Goal: Task Accomplishment & Management: Manage account settings

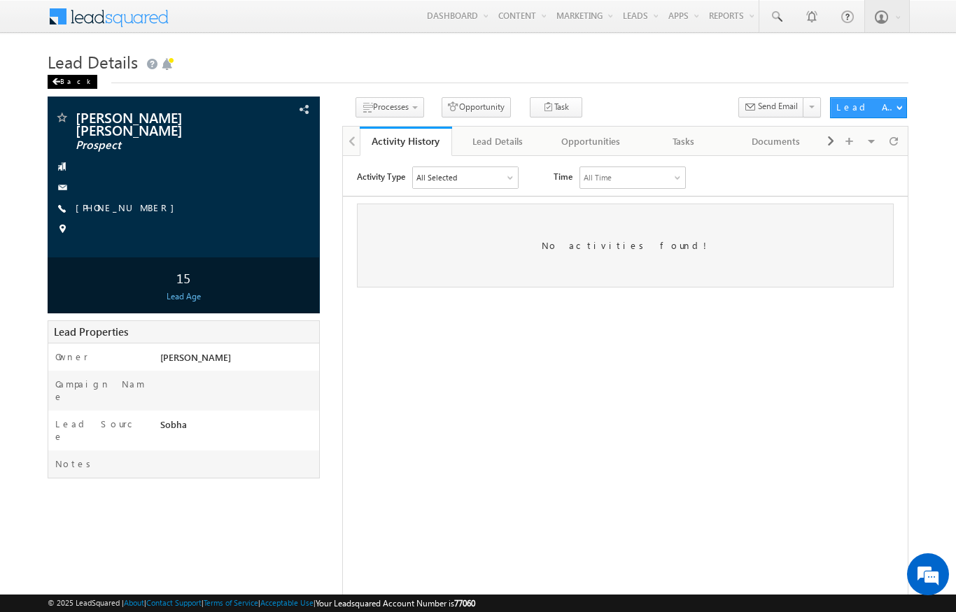
click at [66, 76] on div "Back" at bounding box center [73, 82] width 50 height 14
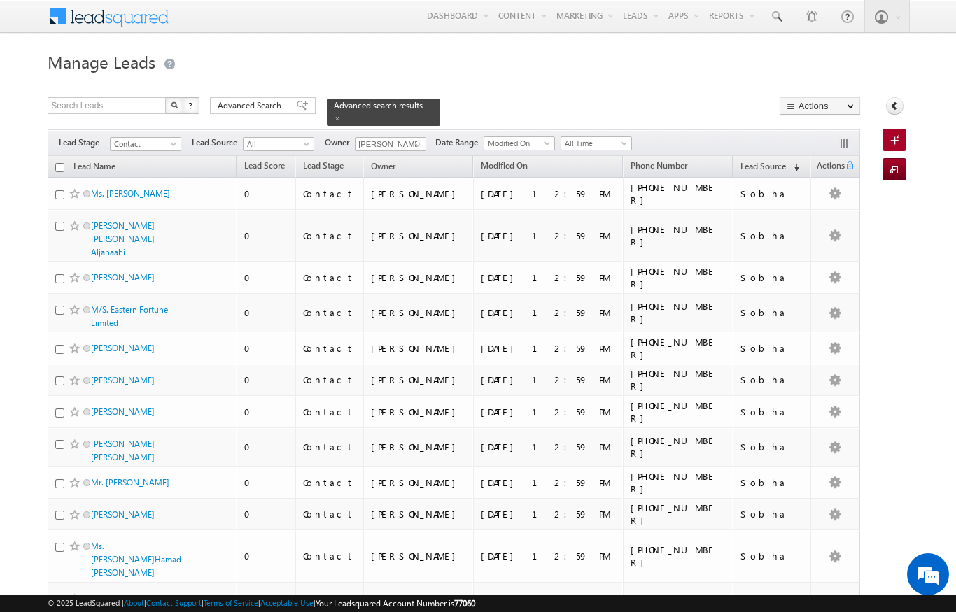
click at [52, 156] on th "Lead Name" at bounding box center [142, 167] width 189 height 22
click at [51, 156] on th "Lead Name" at bounding box center [142, 167] width 189 height 22
click at [50, 162] on th "Lead Name" at bounding box center [142, 167] width 189 height 22
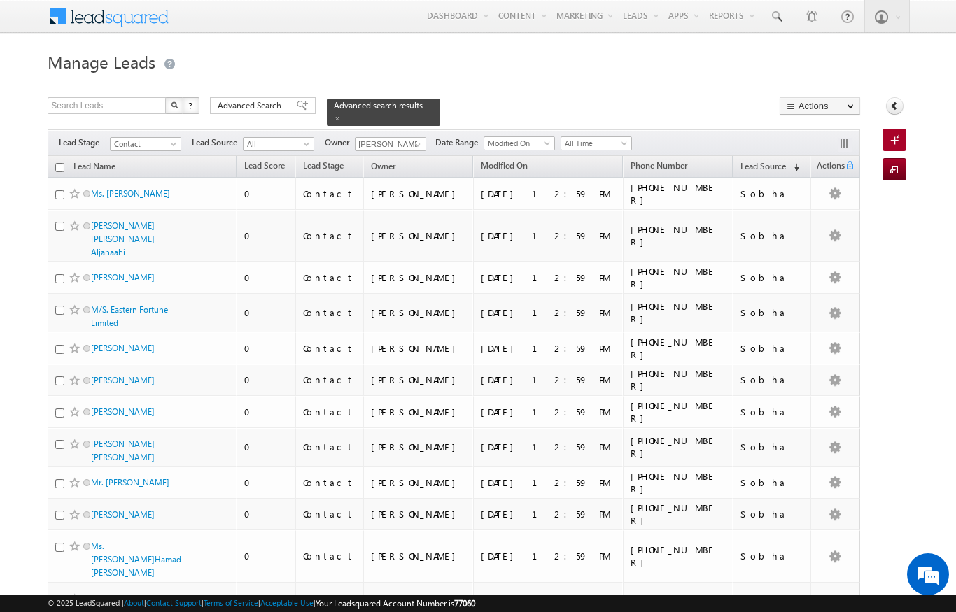
click at [56, 163] on input "checkbox" at bounding box center [59, 167] width 9 height 9
checkbox input "true"
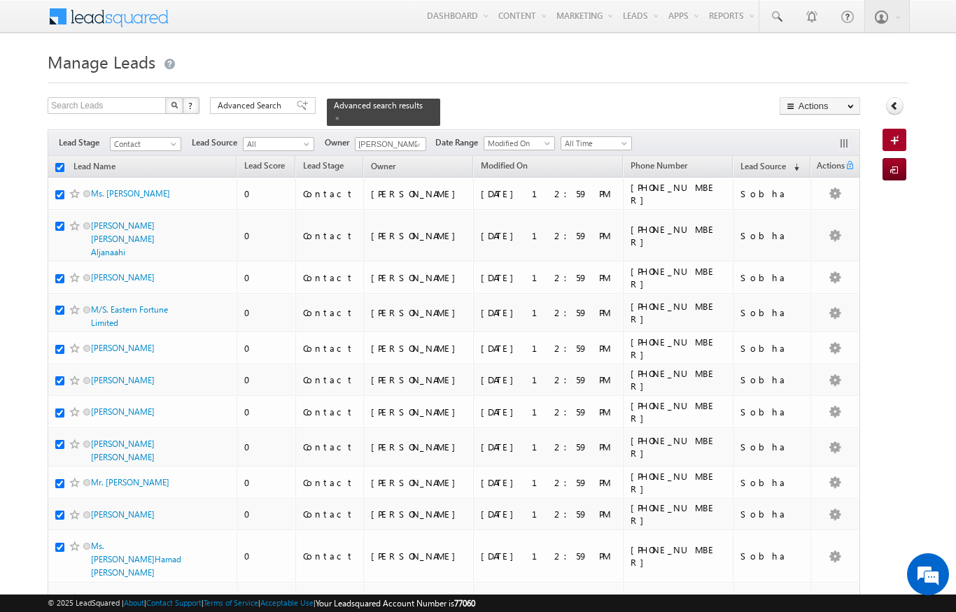
checkbox input "true"
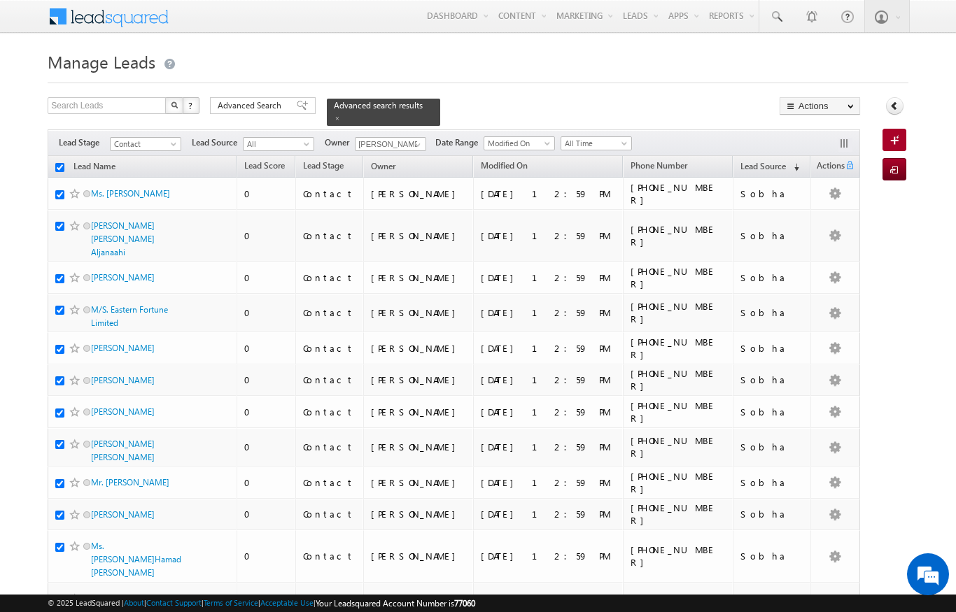
checkbox input "true"
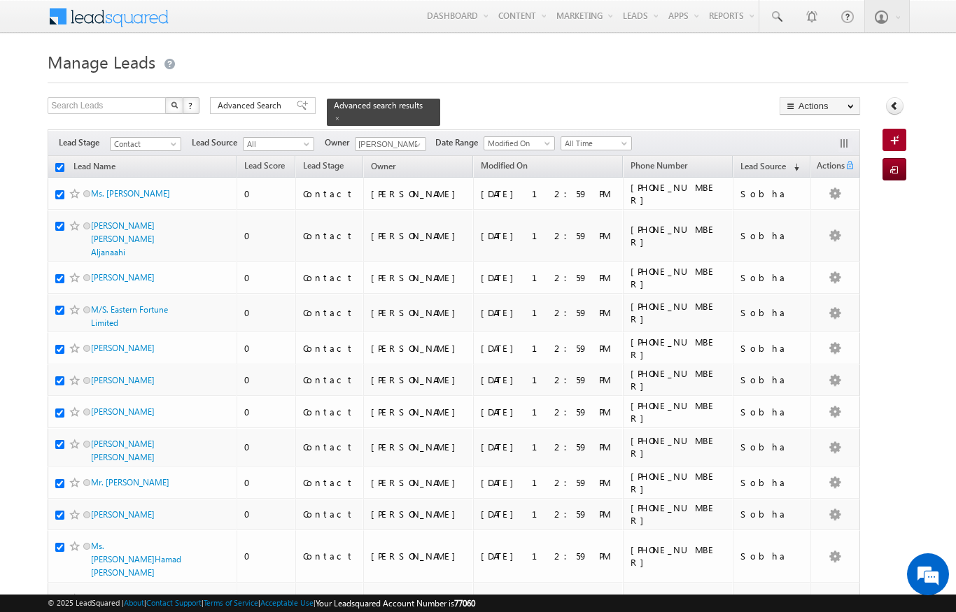
checkbox input "true"
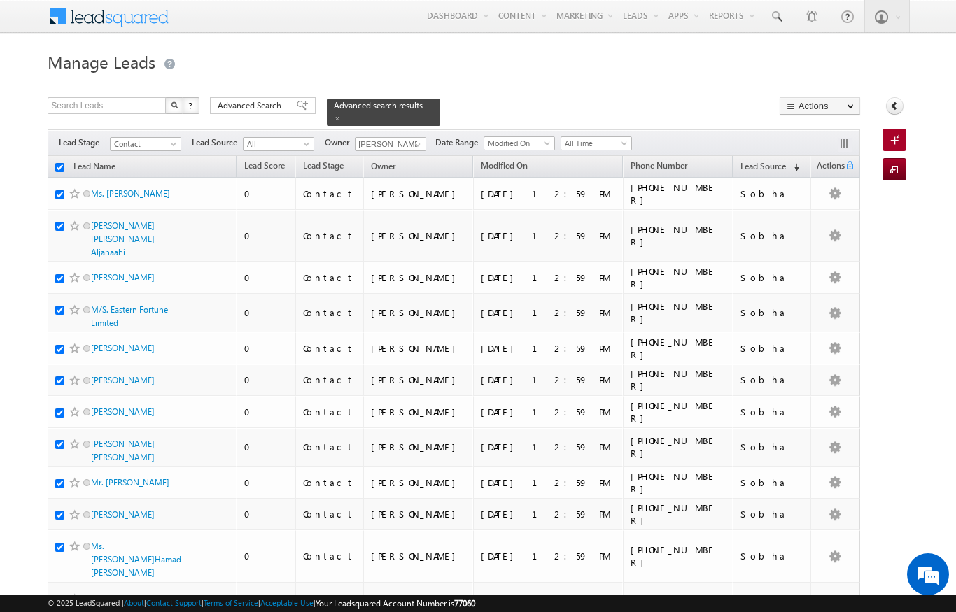
checkbox input "true"
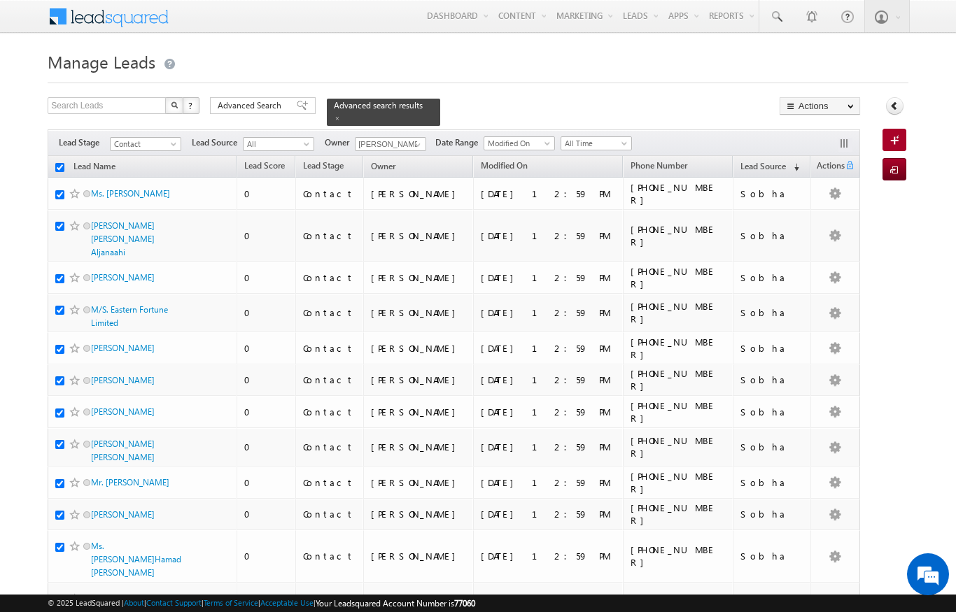
checkbox input "true"
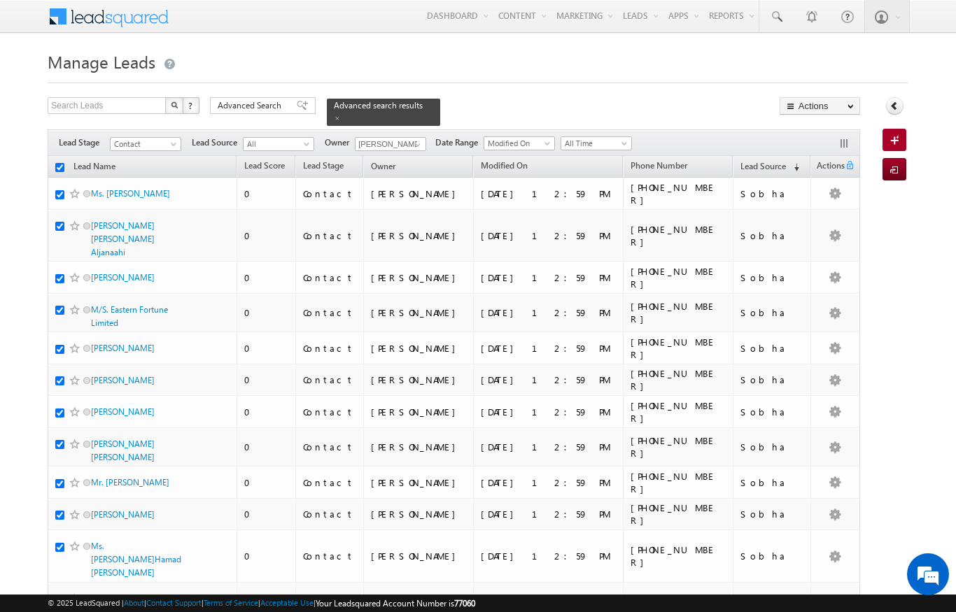
checkbox input "true"
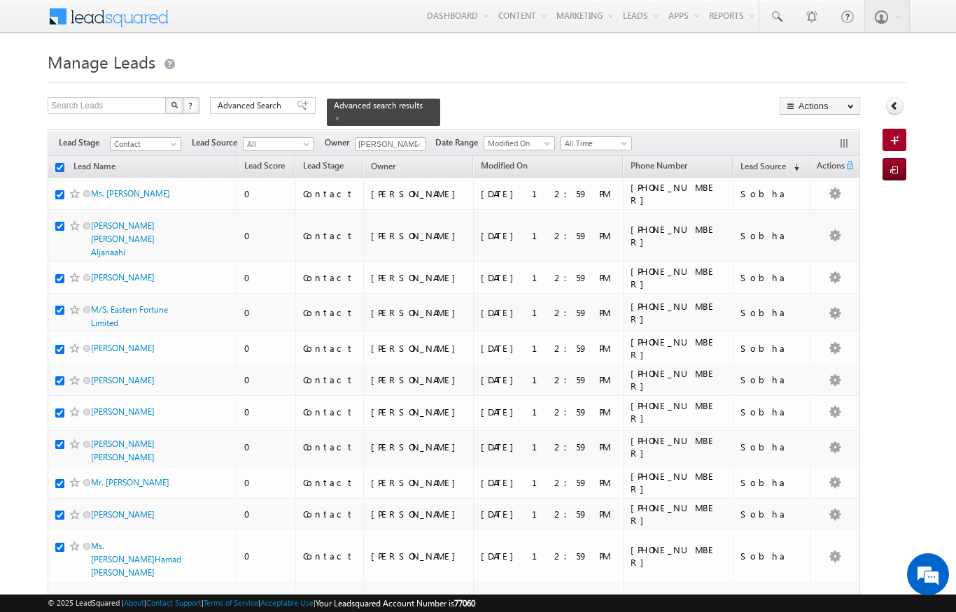
checkbox input "true"
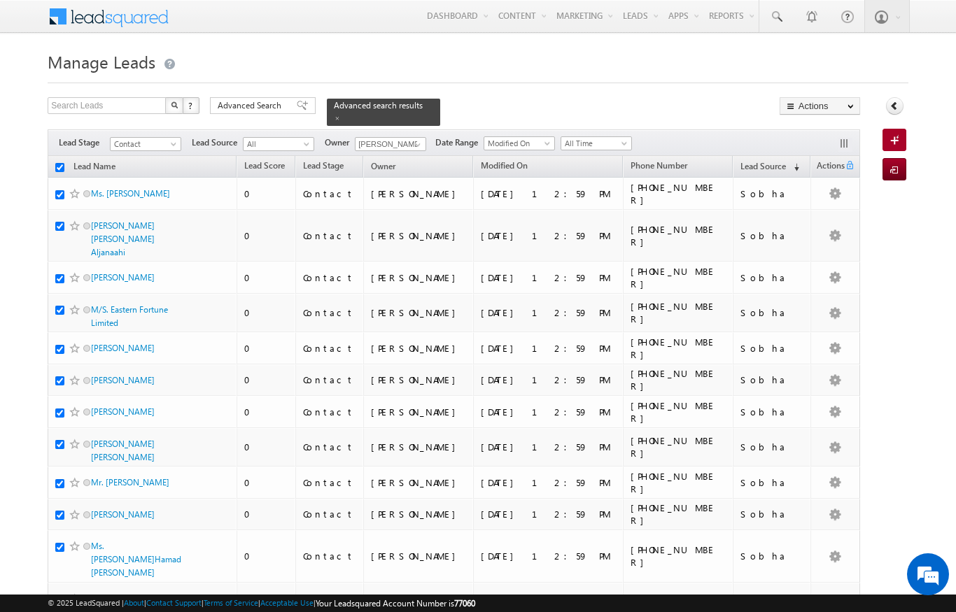
checkbox input "true"
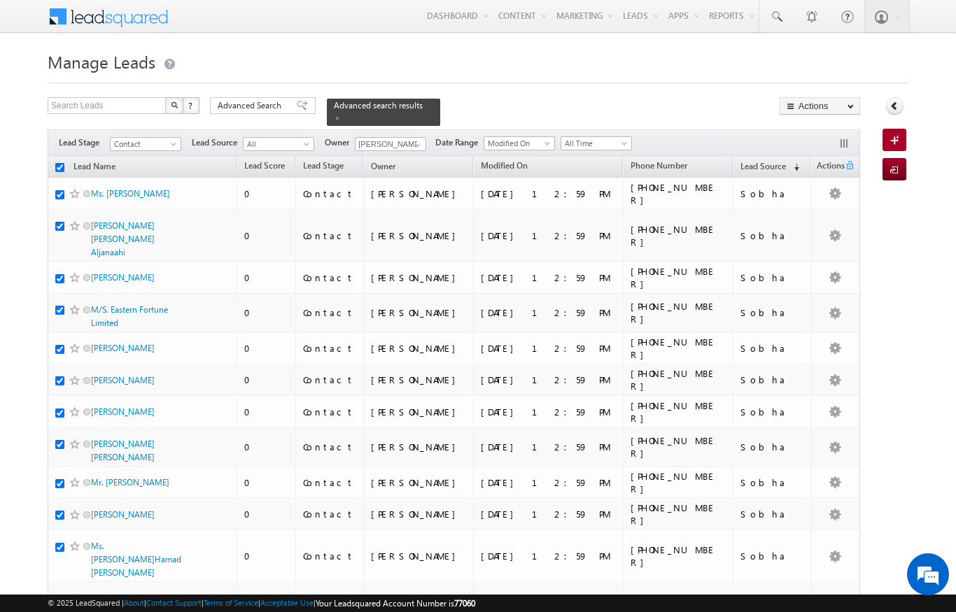
checkbox input "true"
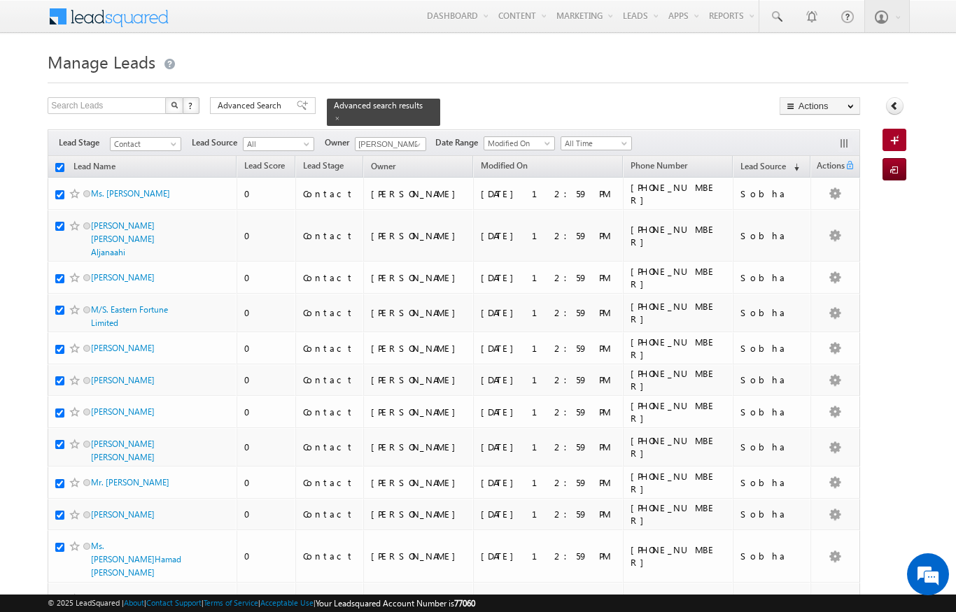
checkbox input "true"
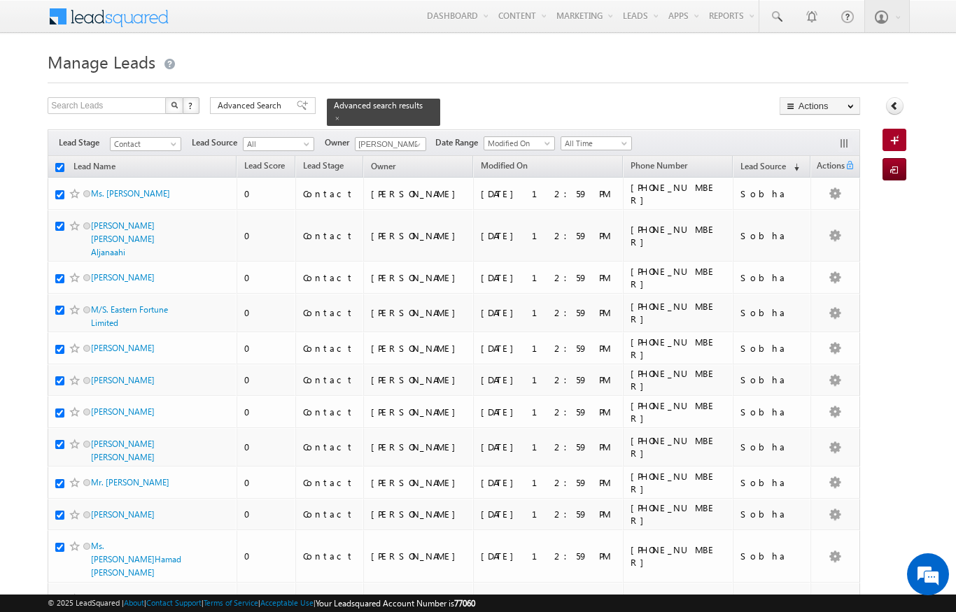
checkbox input "true"
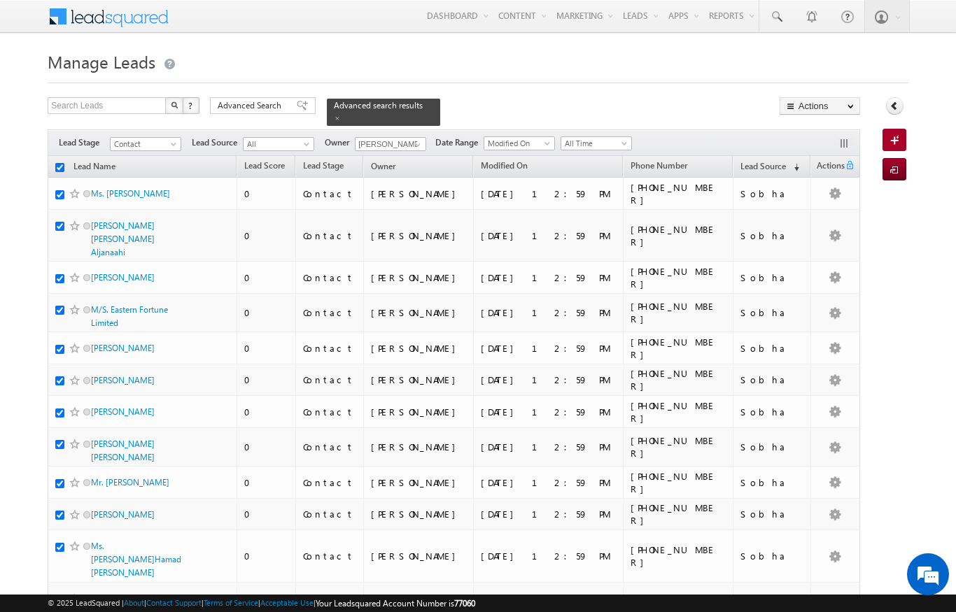
checkbox input "true"
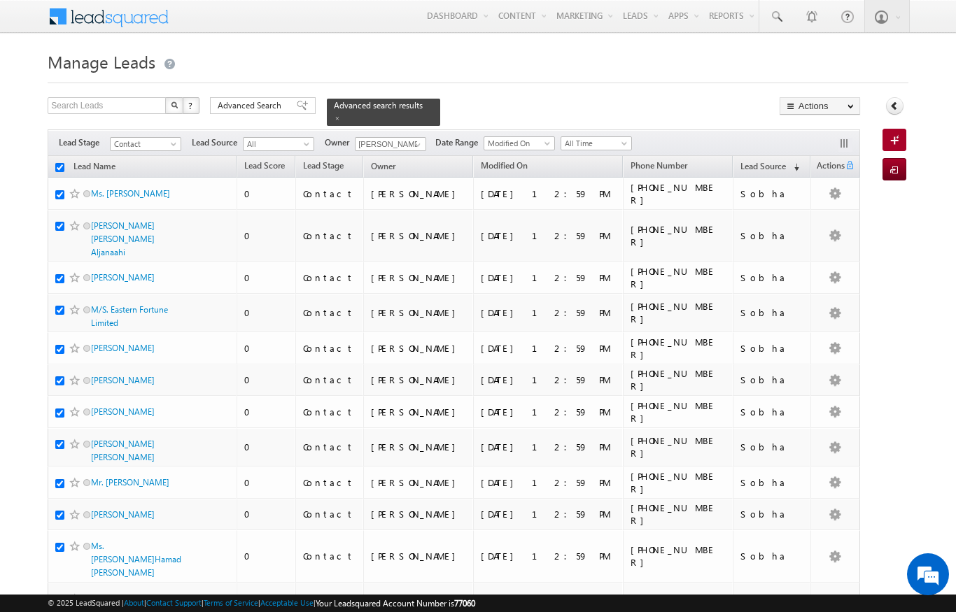
checkbox input "true"
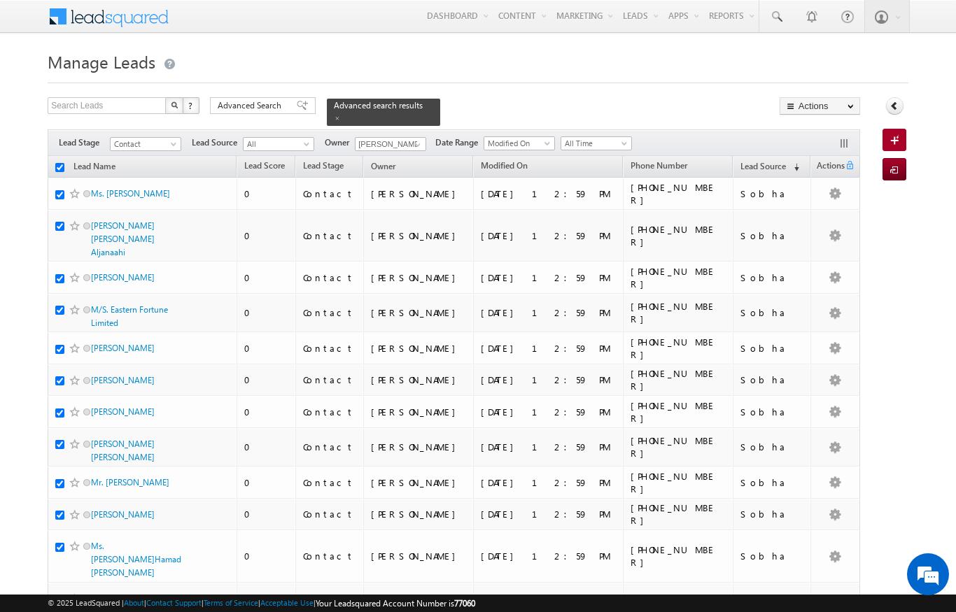
checkbox input "true"
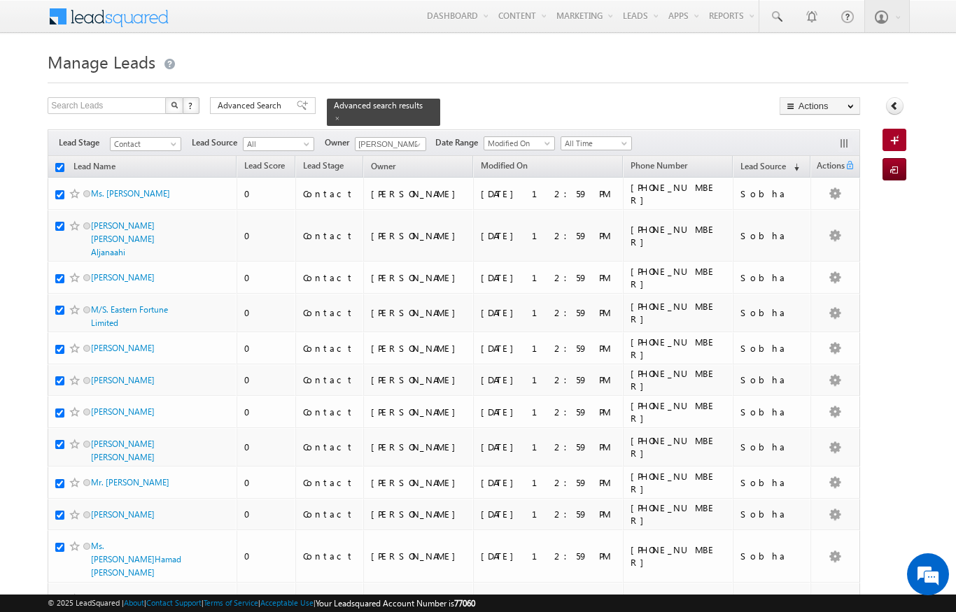
checkbox input "true"
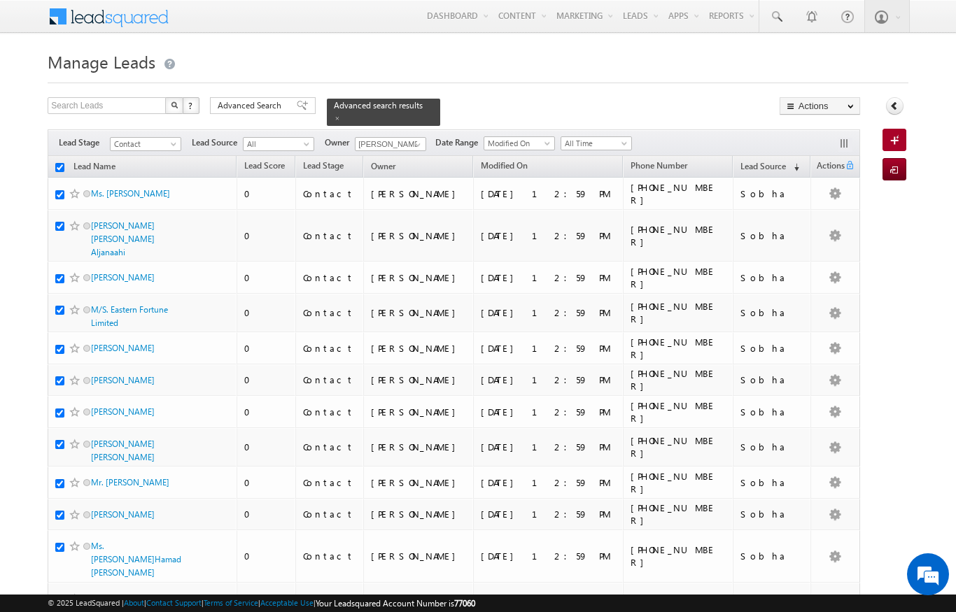
checkbox input "true"
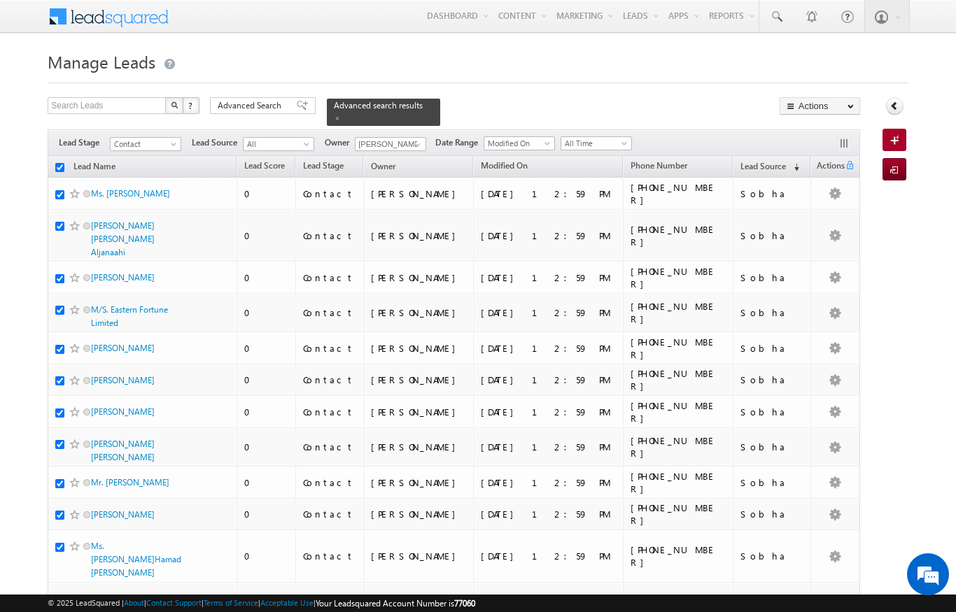
checkbox input "true"
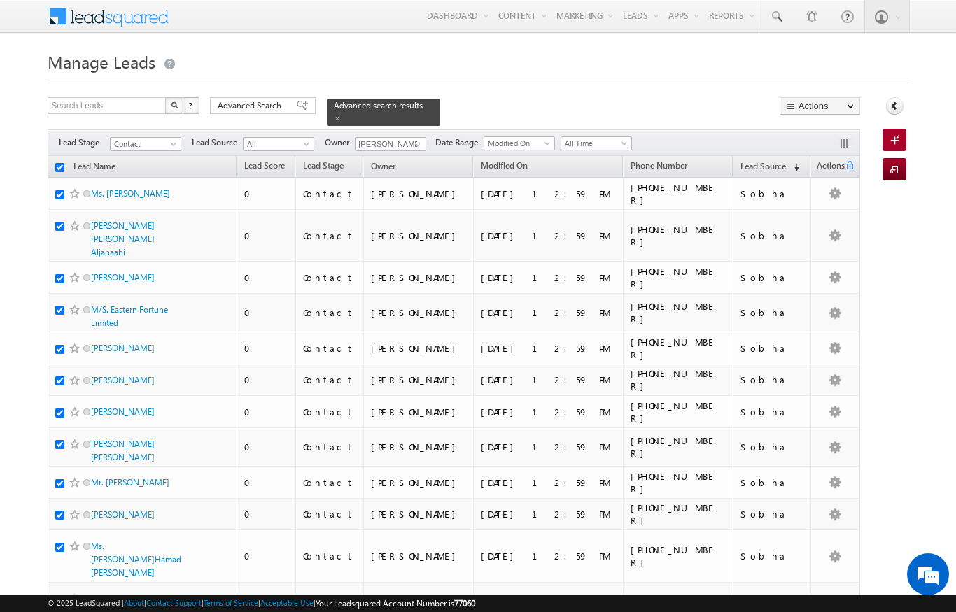
checkbox input "true"
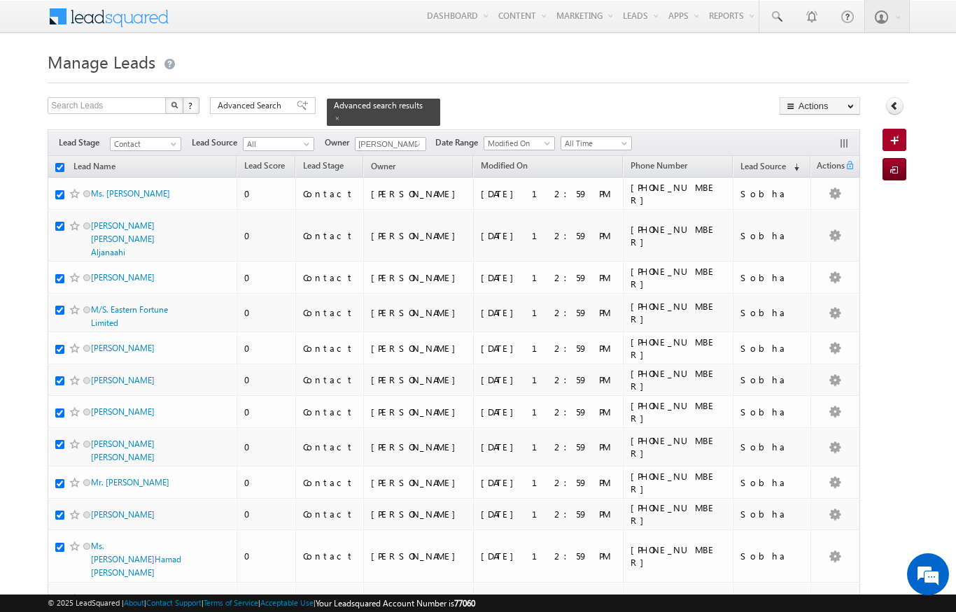
checkbox input "true"
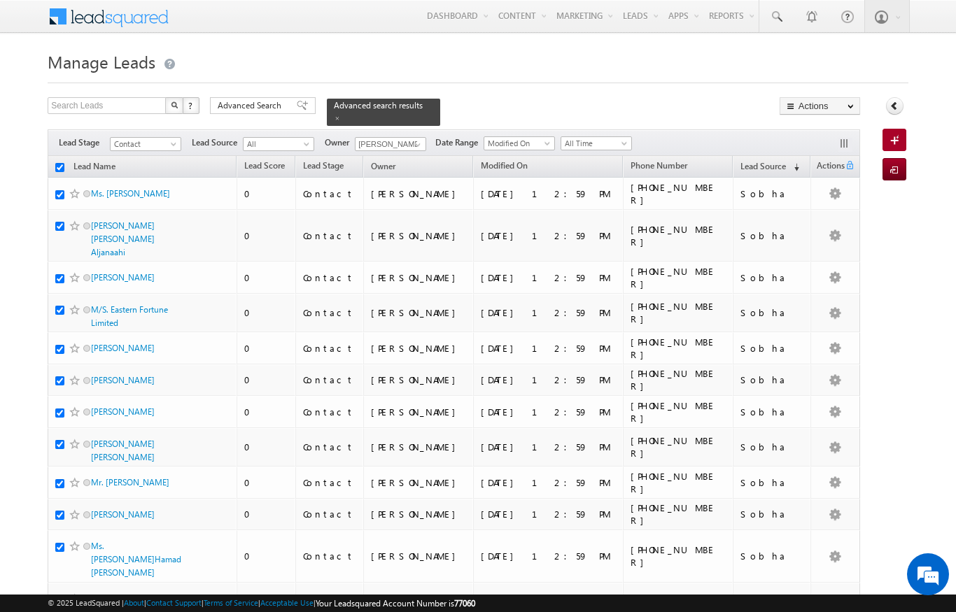
checkbox input "true"
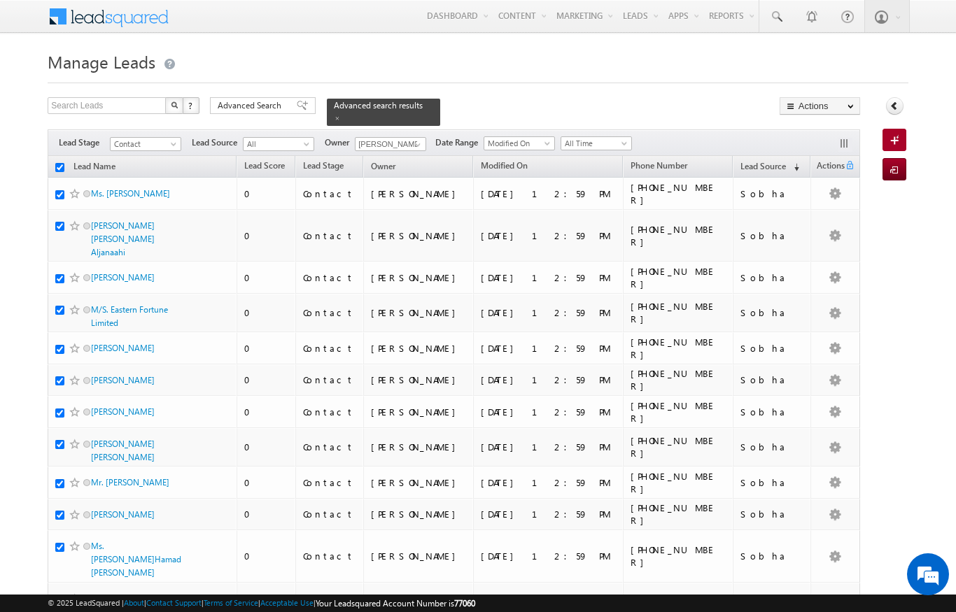
checkbox input "true"
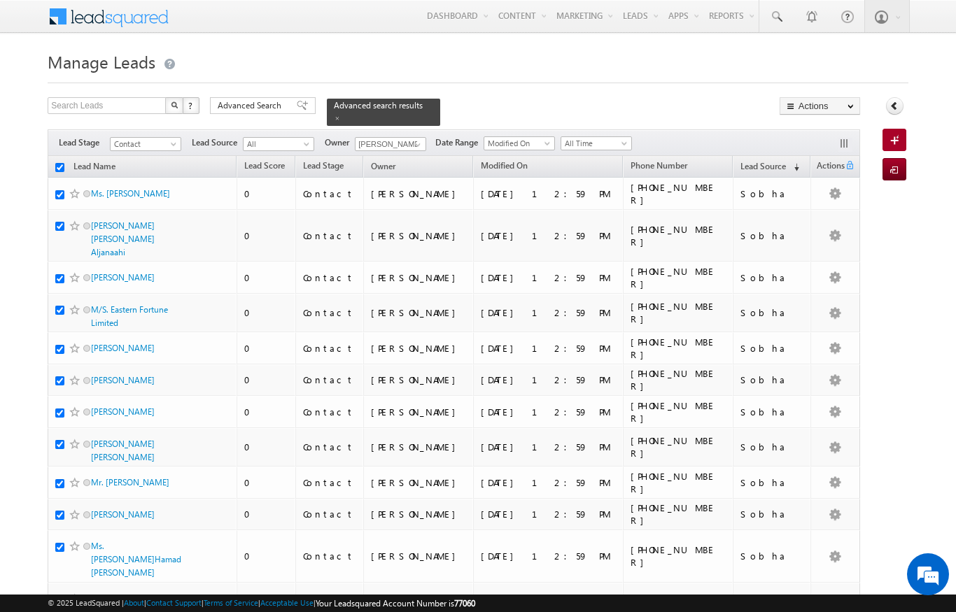
checkbox input "true"
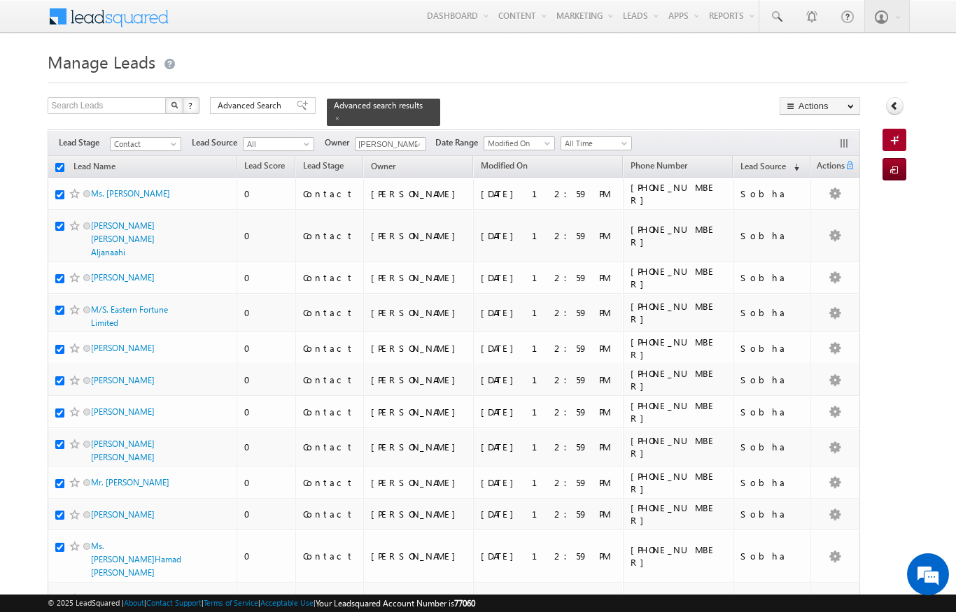
checkbox input "true"
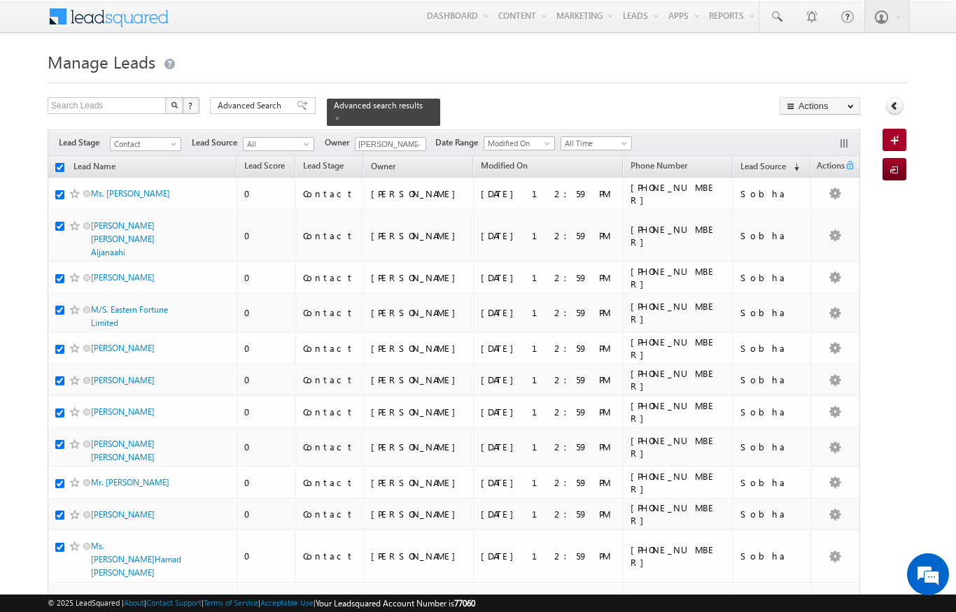
checkbox input "true"
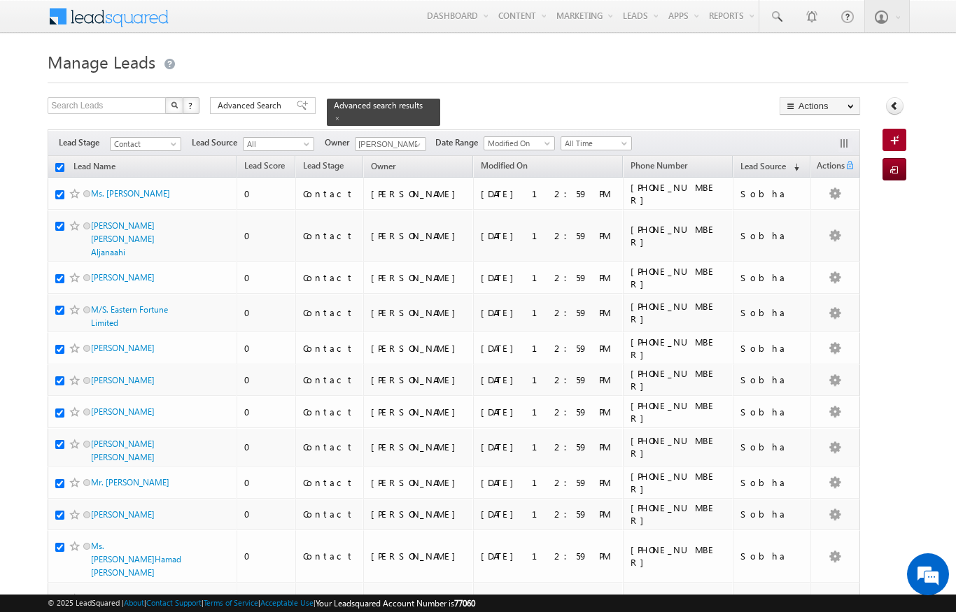
checkbox input "true"
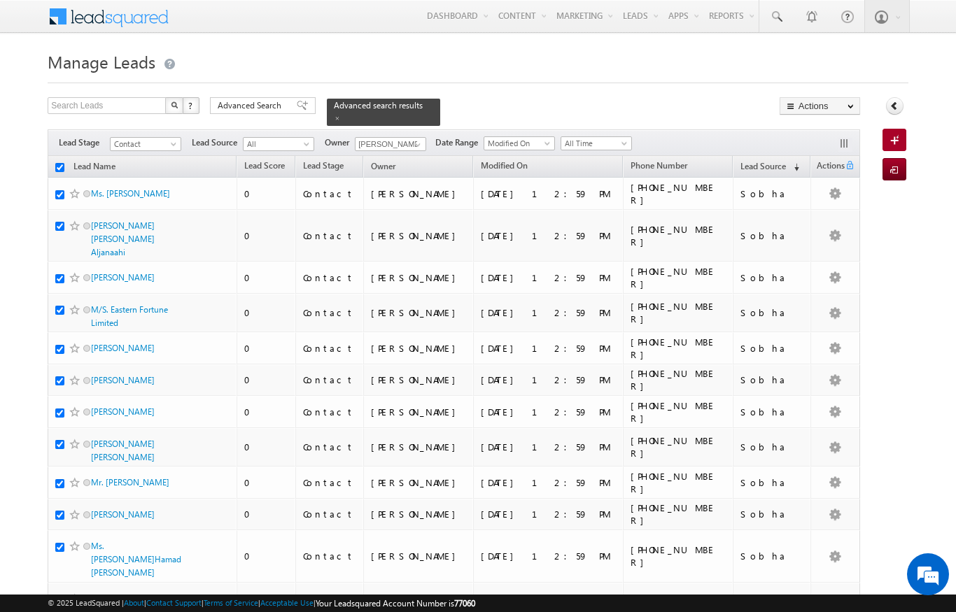
checkbox input "true"
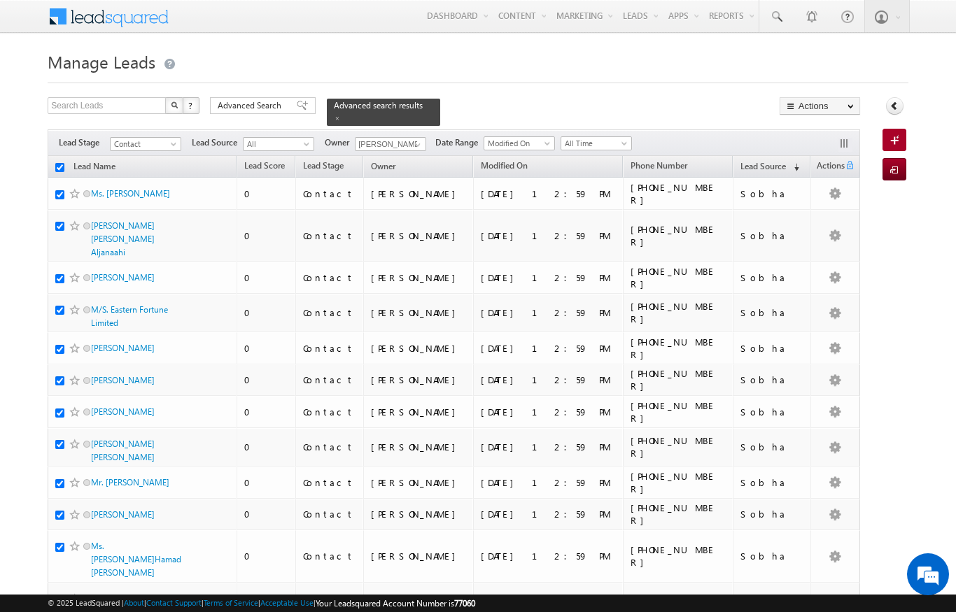
checkbox input "true"
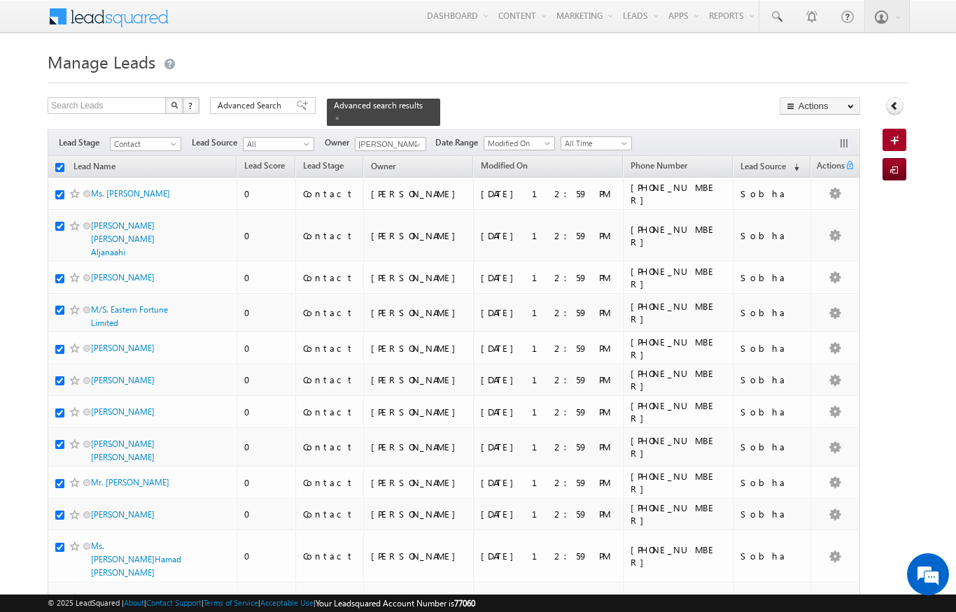
checkbox input "true"
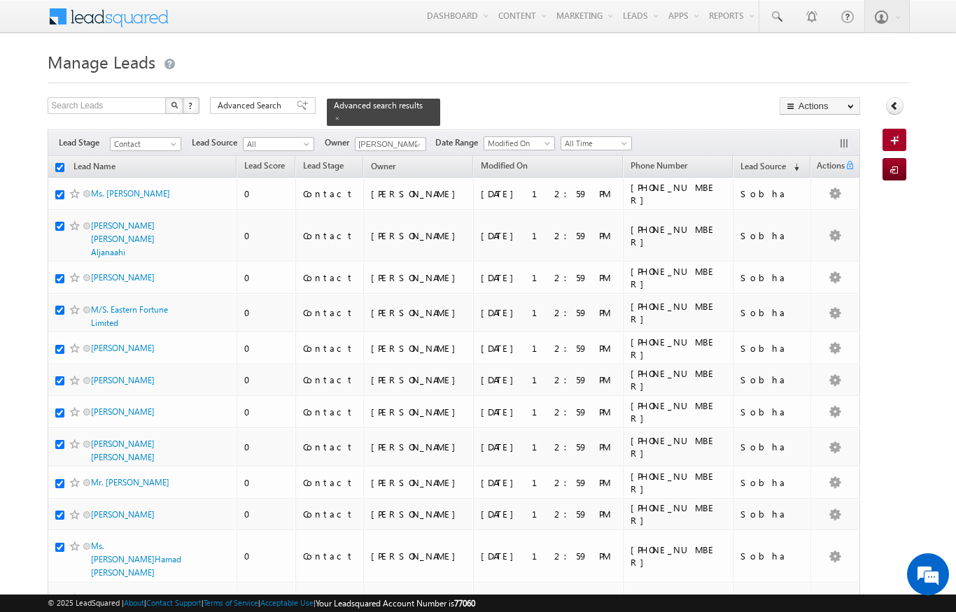
checkbox input "true"
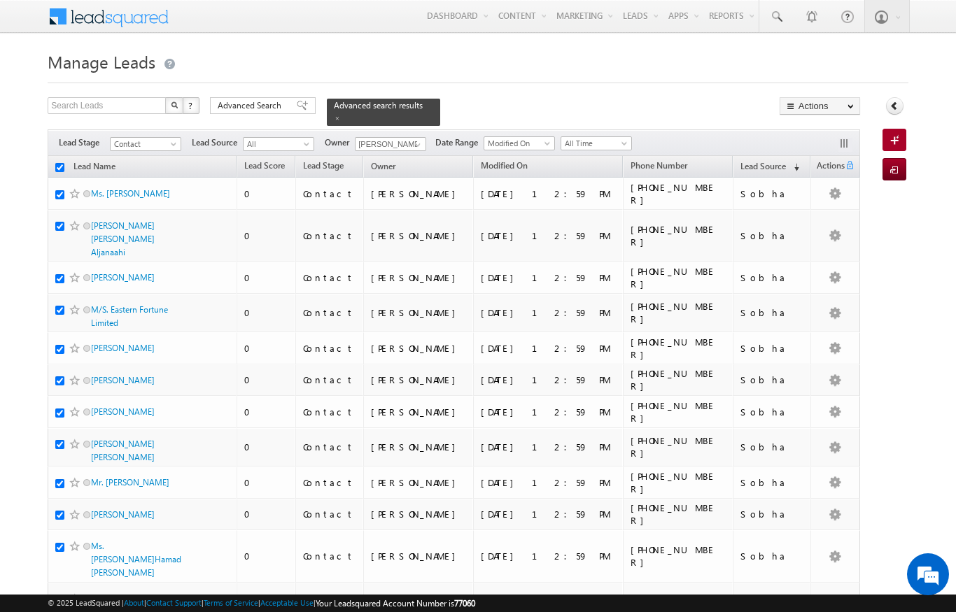
checkbox input "true"
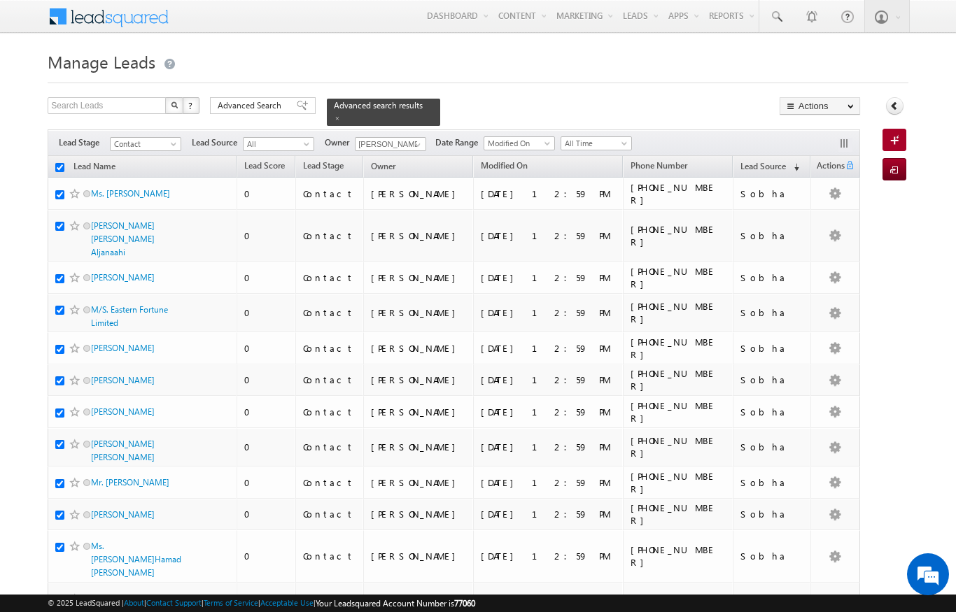
checkbox input "true"
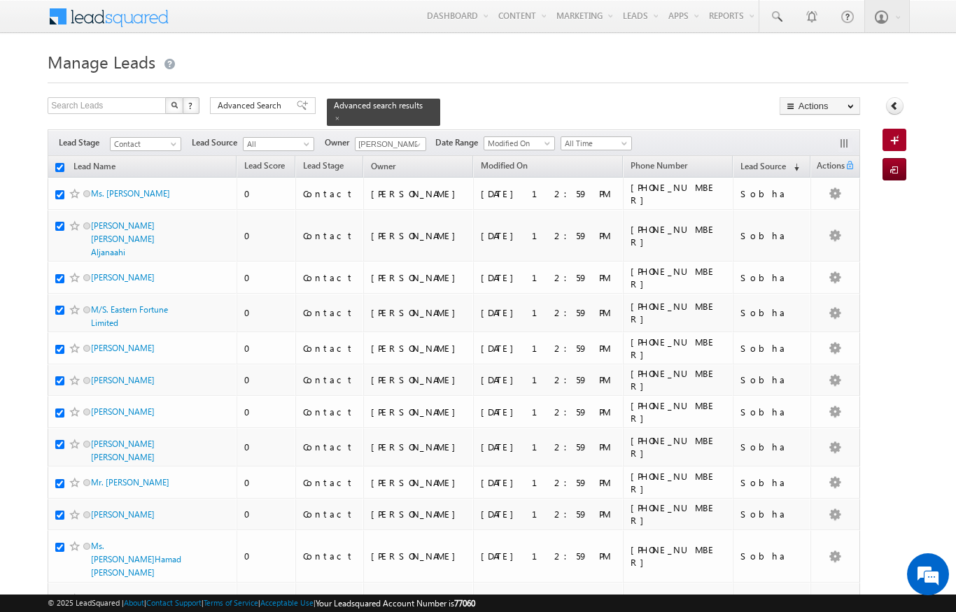
checkbox input "true"
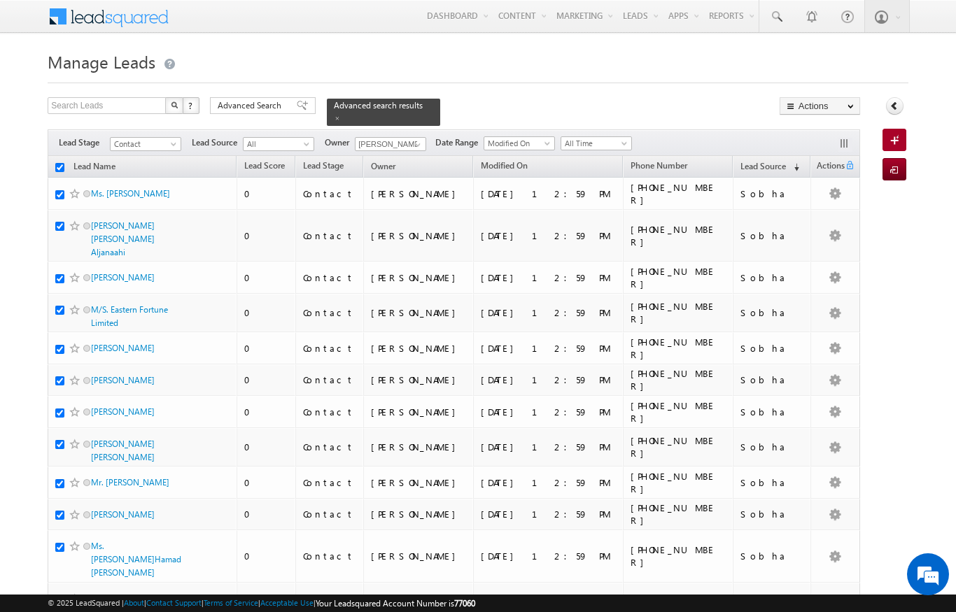
checkbox input "true"
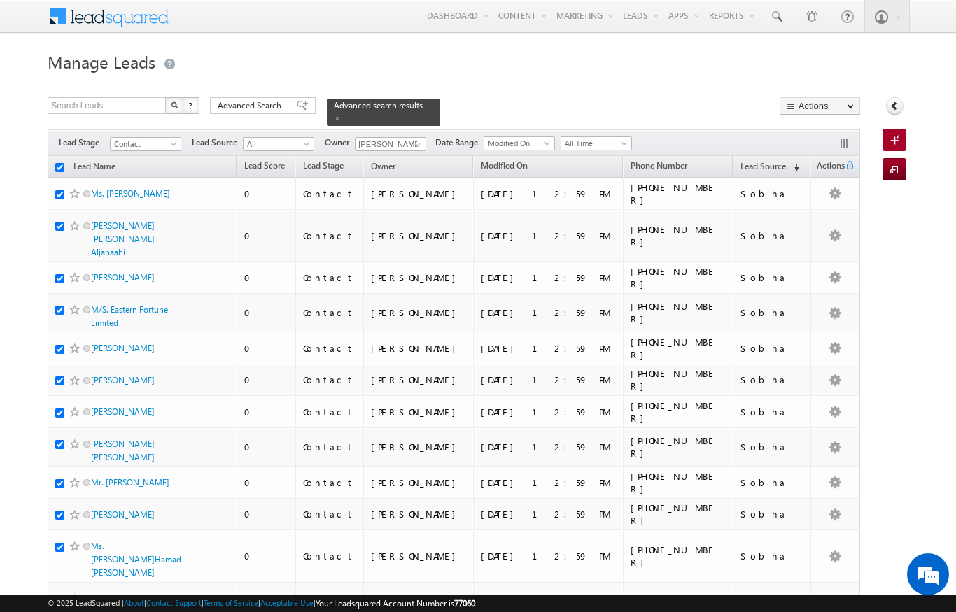
checkbox input "true"
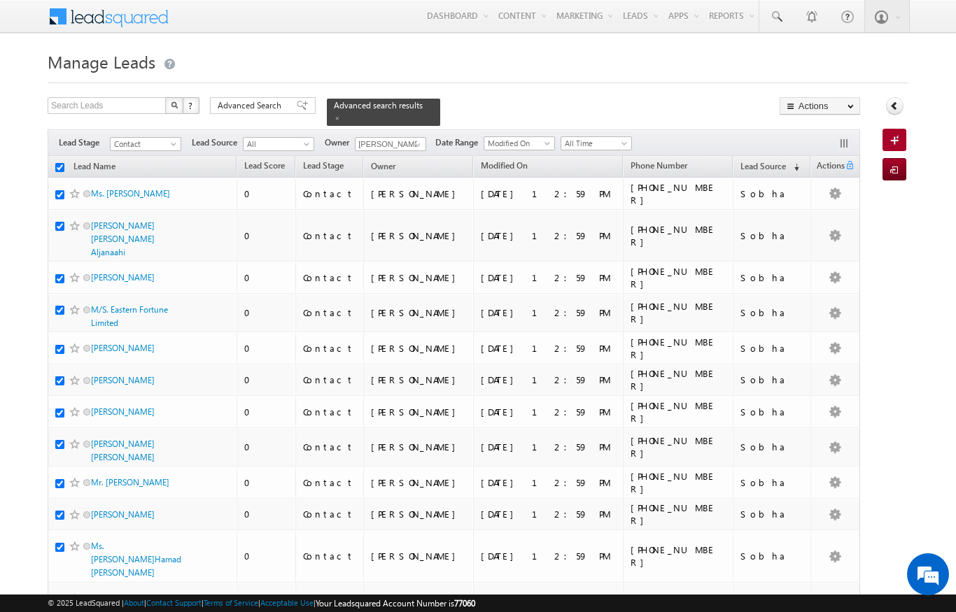
checkbox input "true"
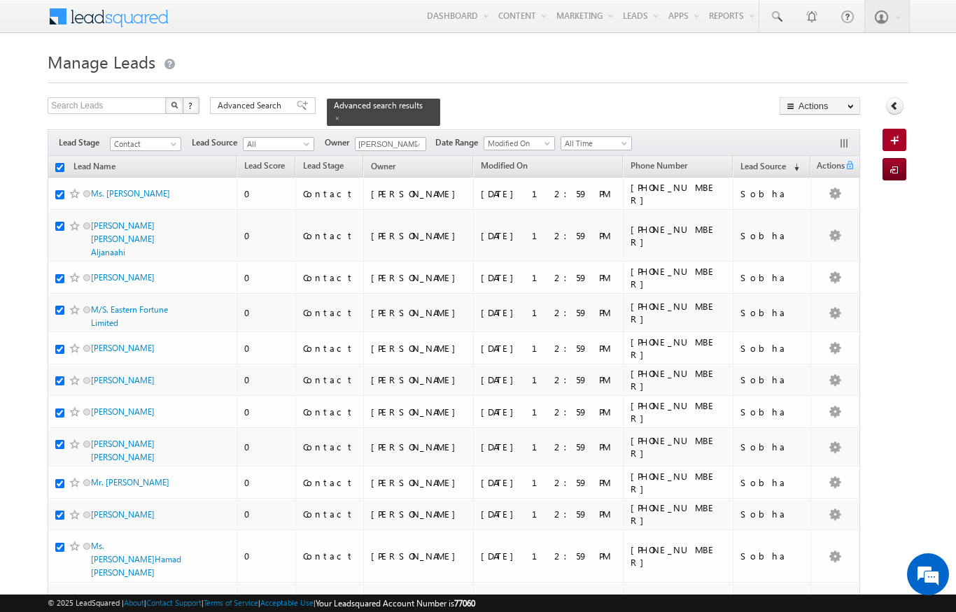
checkbox input "true"
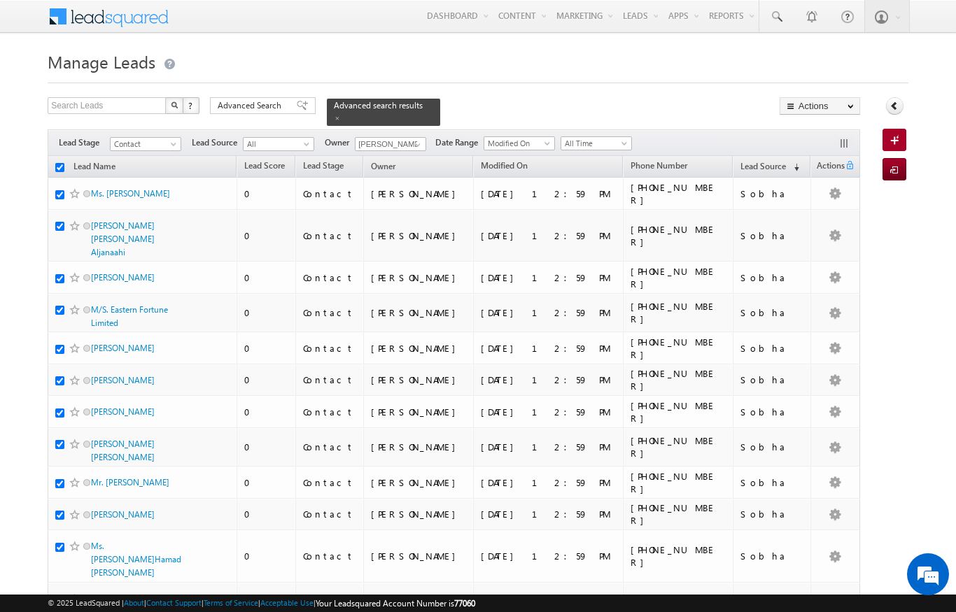
checkbox input "true"
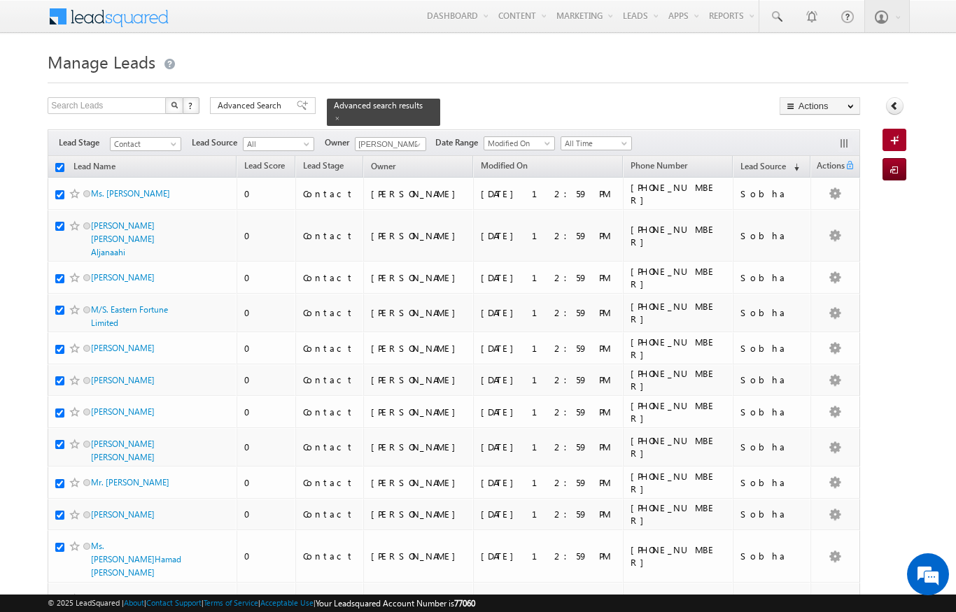
checkbox input "true"
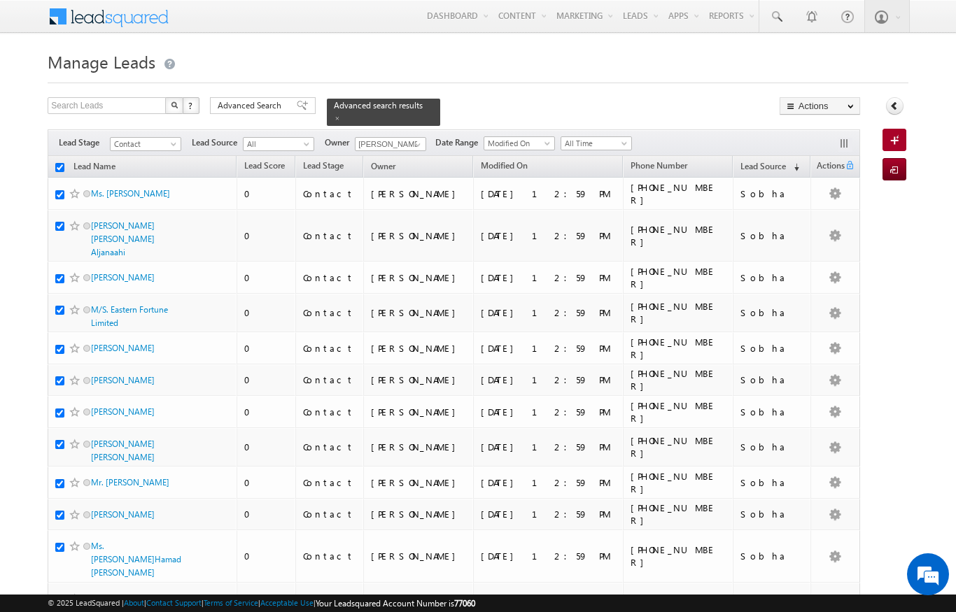
checkbox input "true"
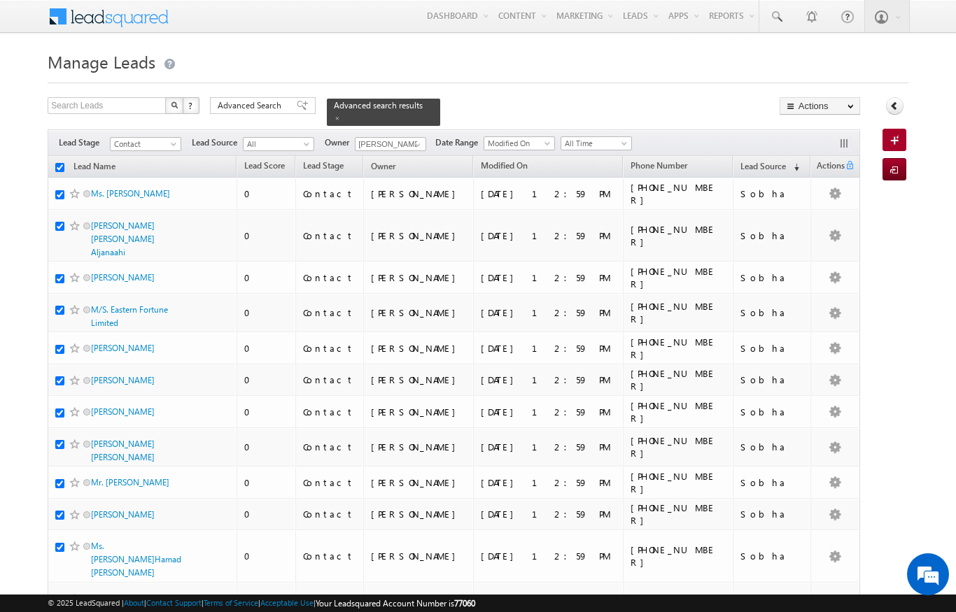
checkbox input "true"
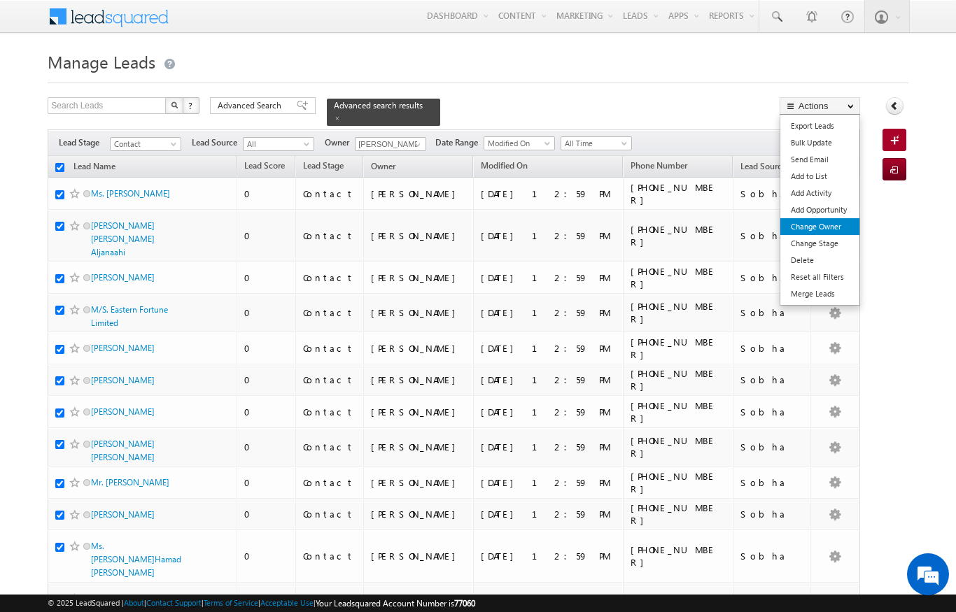
click at [836, 223] on link "Change Owner" at bounding box center [819, 226] width 79 height 17
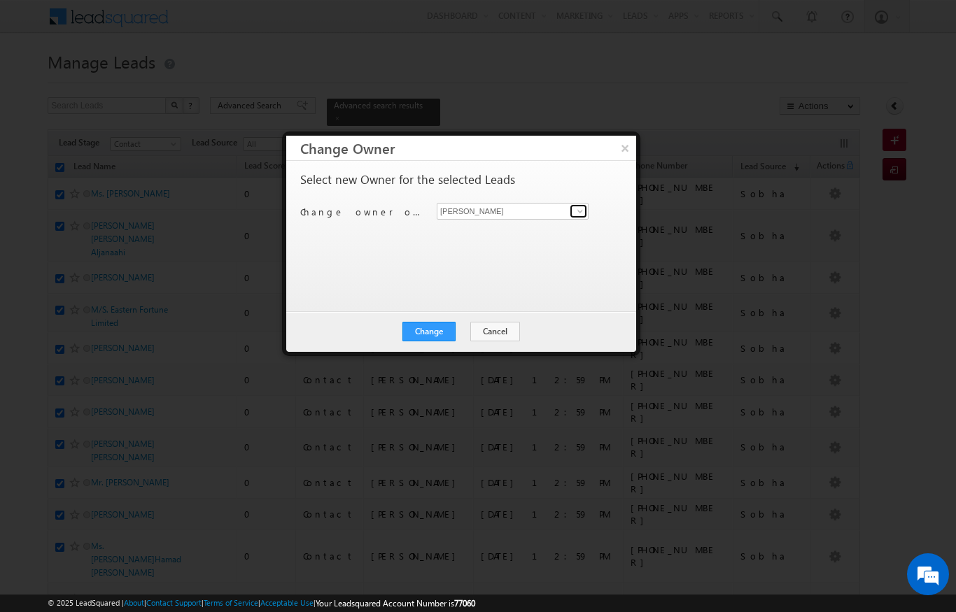
click at [580, 213] on span at bounding box center [579, 211] width 11 height 11
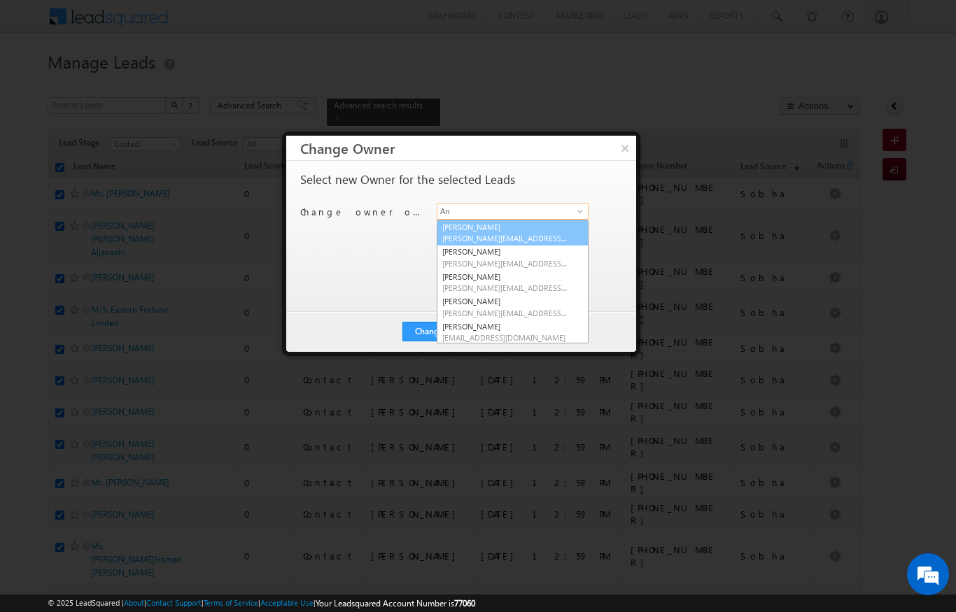
click at [515, 230] on link "[PERSON_NAME] [PERSON_NAME][EMAIL_ADDRESS][DOMAIN_NAME]" at bounding box center [512, 233] width 152 height 27
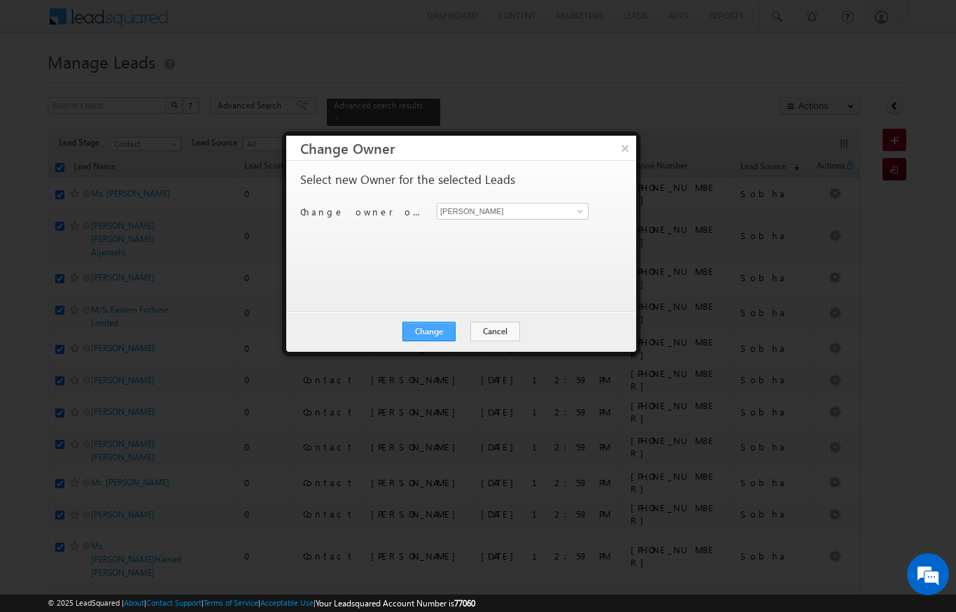
click at [431, 340] on button "Change" at bounding box center [428, 332] width 53 height 20
click at [453, 323] on button "Close" at bounding box center [463, 332] width 45 height 20
